Goal: Use online tool/utility

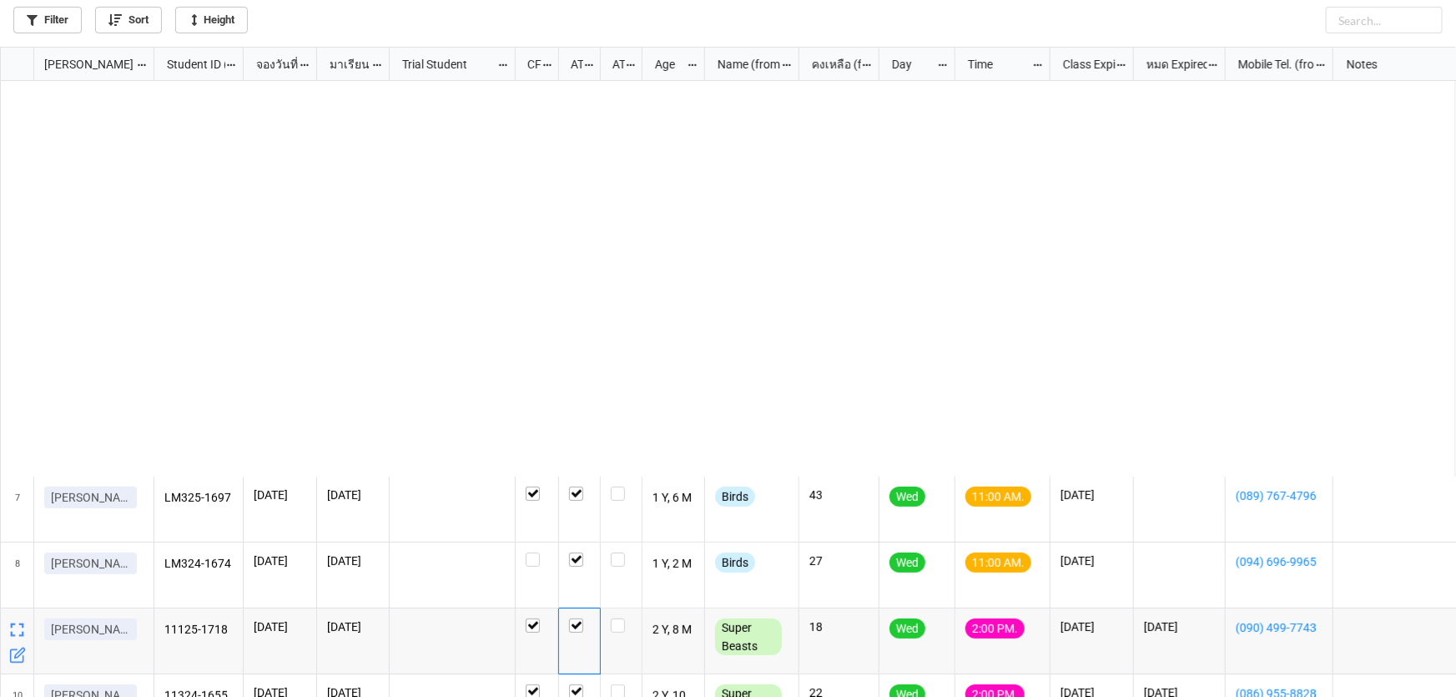
scroll to position [641, 1446]
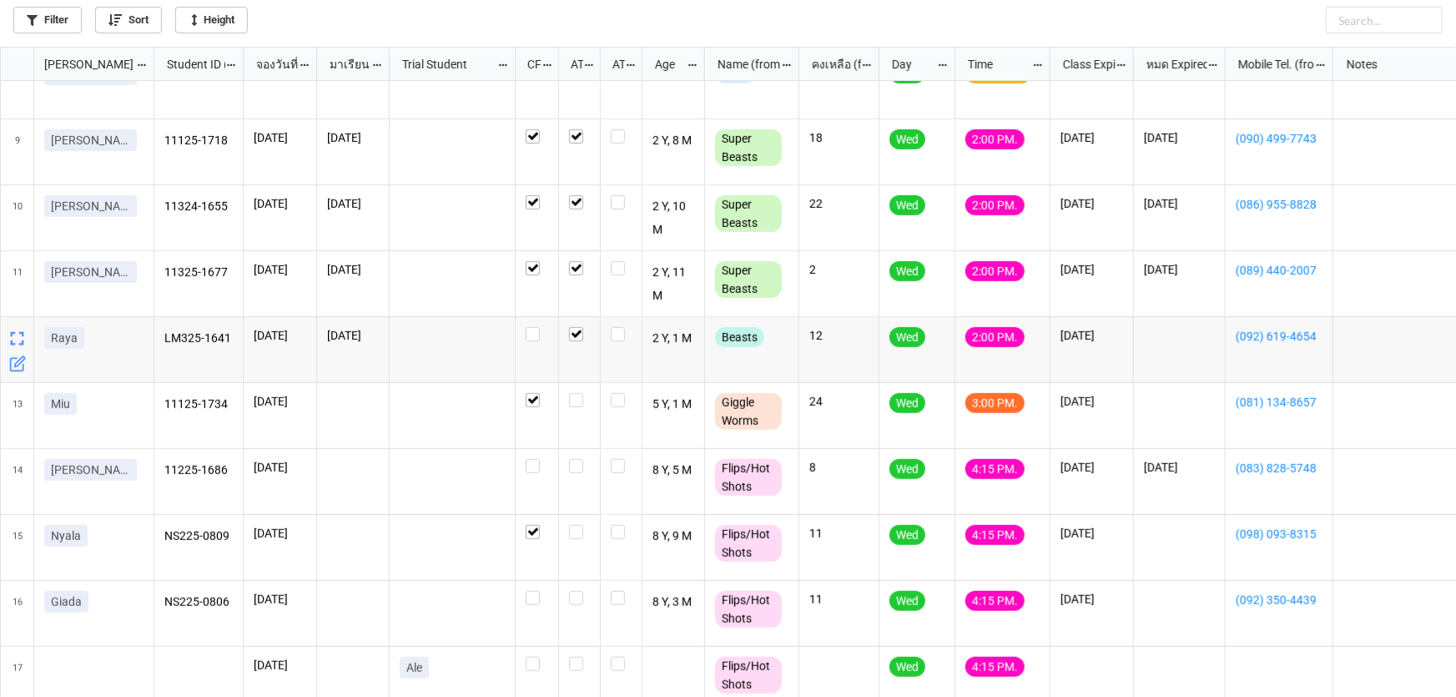
scroll to position [512, 0]
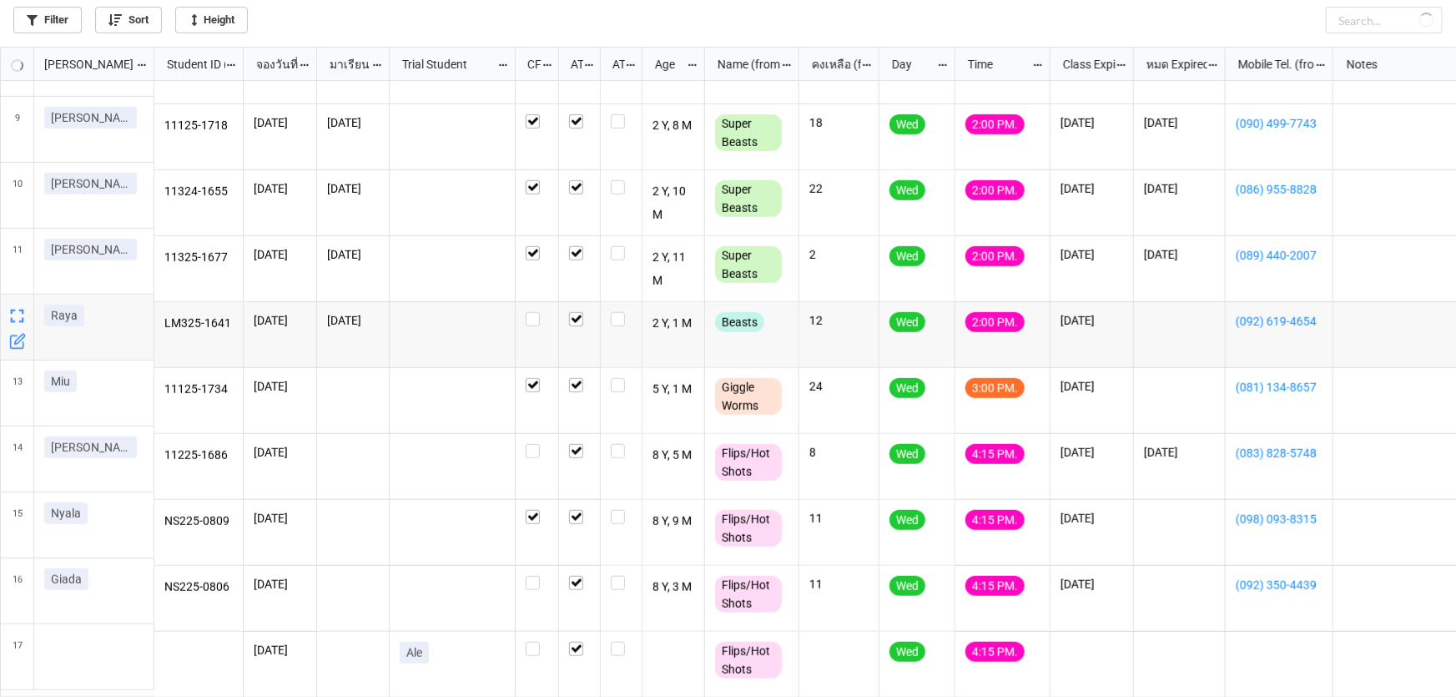
checkbox input "true"
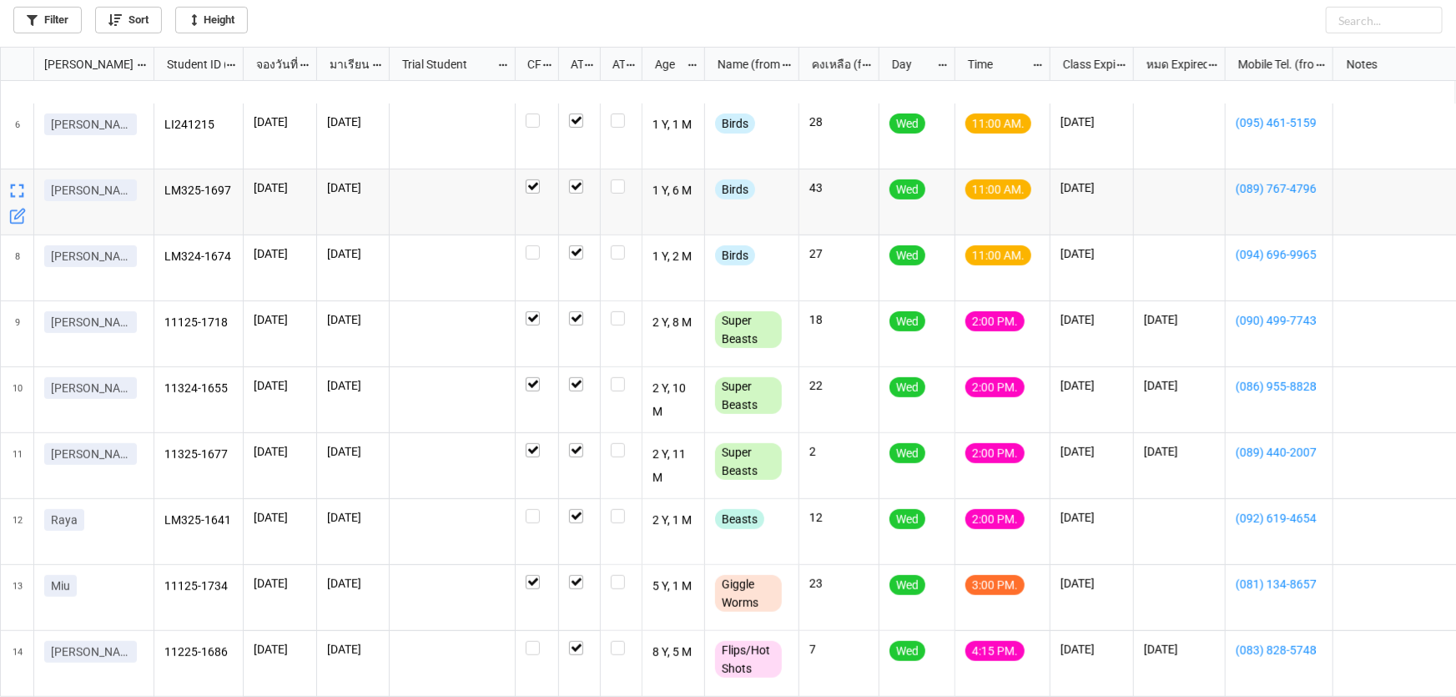
scroll to position [578, 0]
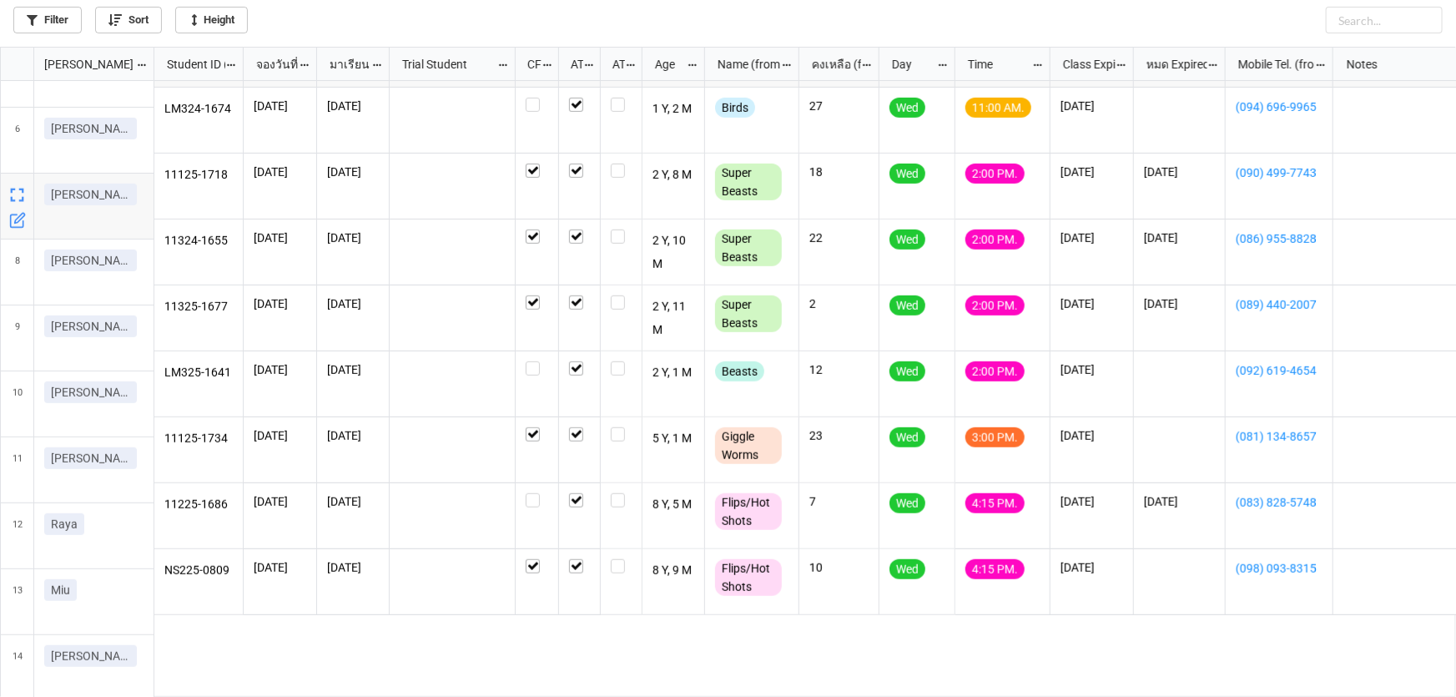
scroll to position [455, 0]
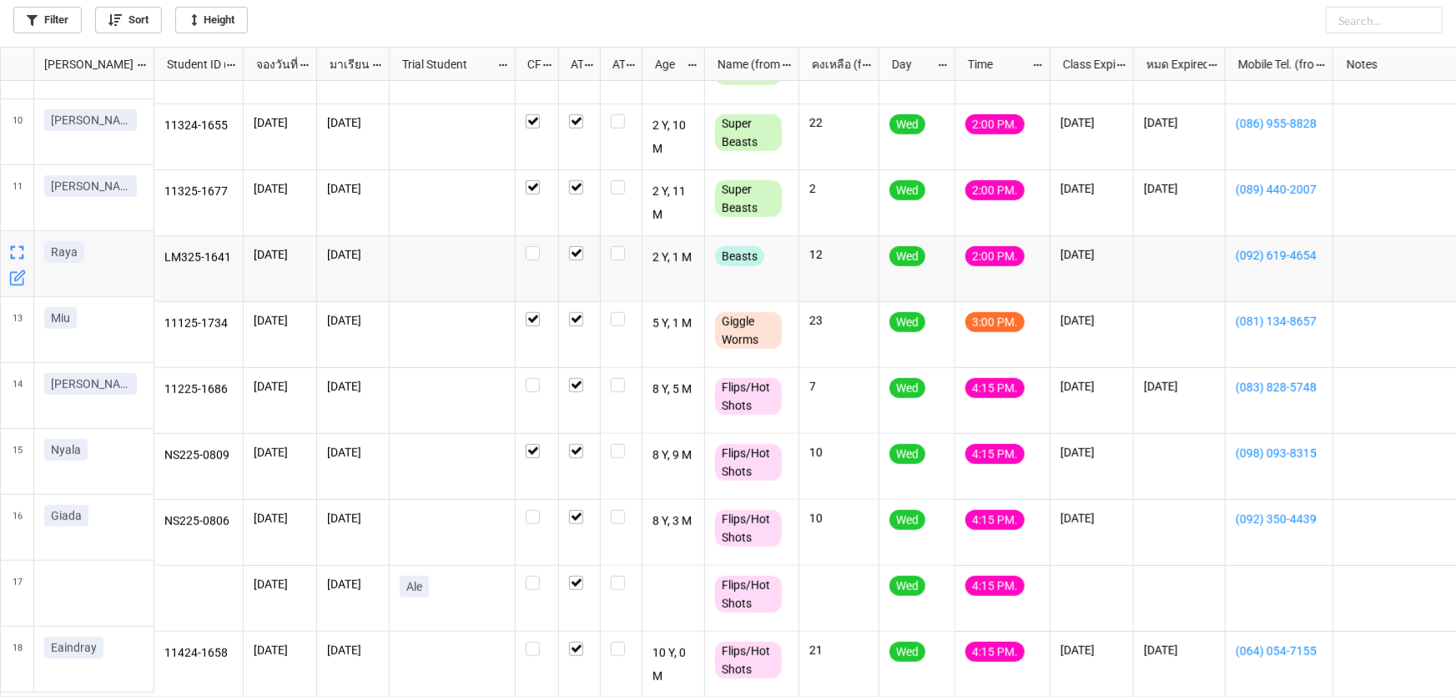
scroll to position [578, 0]
drag, startPoint x: 101, startPoint y: 643, endPoint x: 36, endPoint y: 651, distance: 65.6
click at [38, 648] on div "Eaindray" at bounding box center [94, 657] width 120 height 66
copy p "Eaindray"
